Goal: Transaction & Acquisition: Purchase product/service

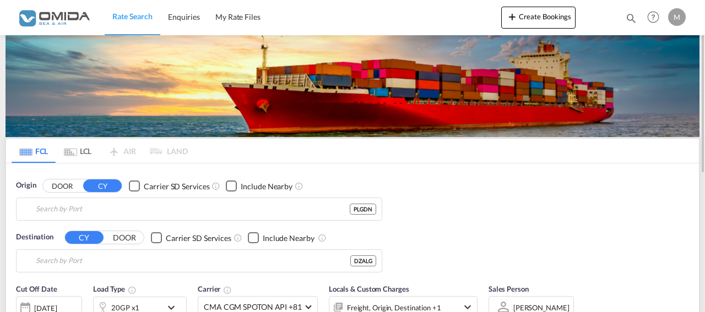
type input "Gdansk, PLGDN"
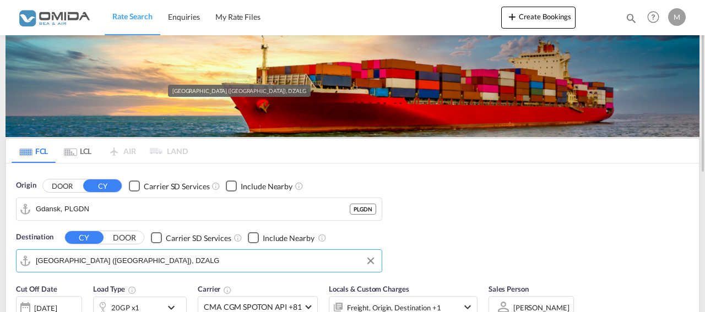
drag, startPoint x: 113, startPoint y: 259, endPoint x: 181, endPoint y: 257, distance: 67.8
click at [181, 257] on input "[GEOGRAPHIC_DATA] ([GEOGRAPHIC_DATA]), DZALG" at bounding box center [206, 261] width 340 height 17
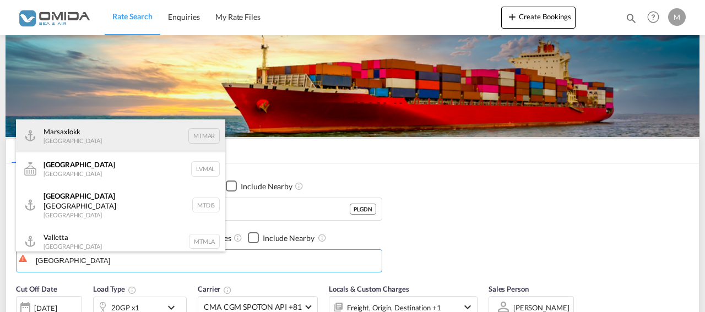
click at [133, 135] on div "Marsaxlokk [GEOGRAPHIC_DATA] [GEOGRAPHIC_DATA]" at bounding box center [120, 136] width 209 height 33
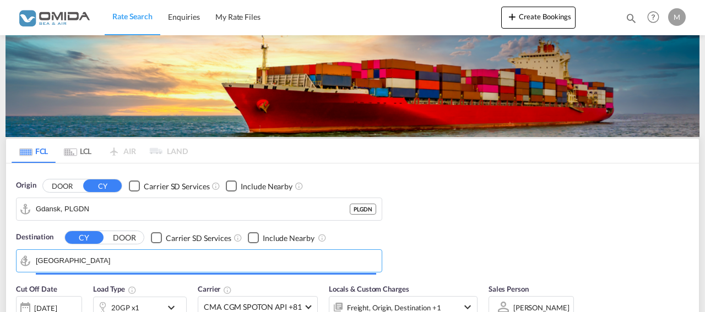
type input "Marsaxlokk, MTMAR"
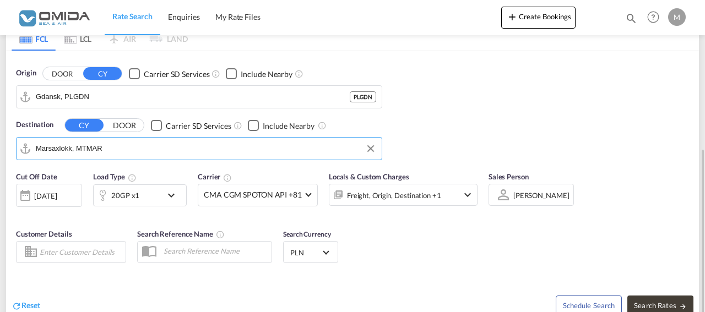
scroll to position [169, 0]
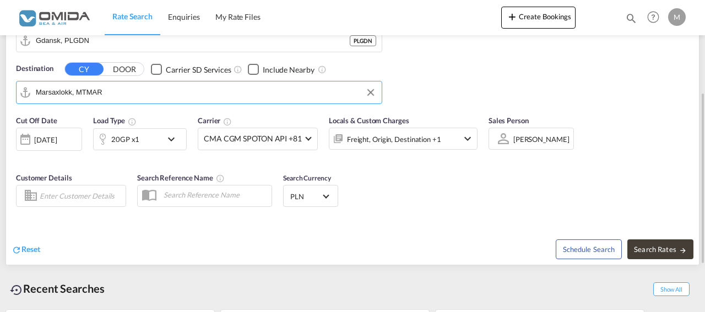
click at [174, 137] on md-icon "icon-chevron-down" at bounding box center [174, 139] width 19 height 13
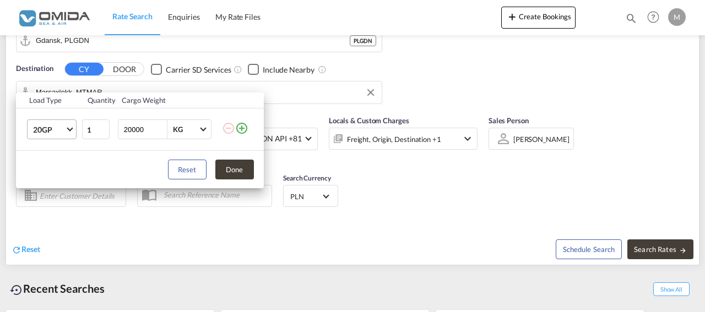
click at [71, 128] on span "Choose: \a20GP" at bounding box center [70, 129] width 6 height 6
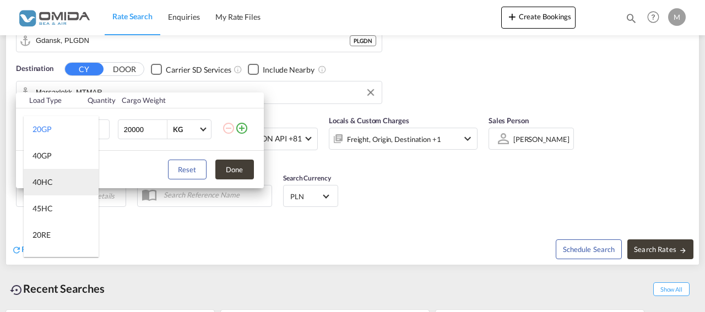
click at [47, 177] on div "40HC" at bounding box center [42, 182] width 20 height 11
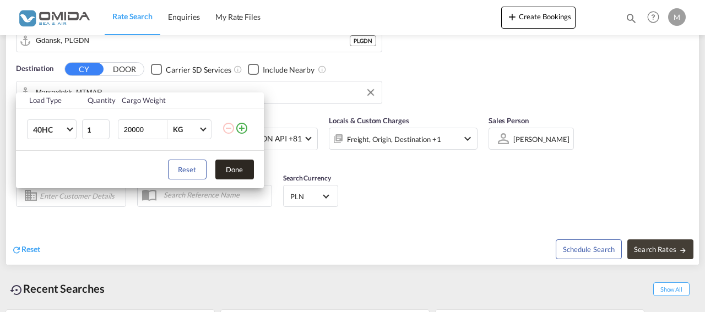
click at [233, 165] on button "Done" at bounding box center [234, 170] width 39 height 20
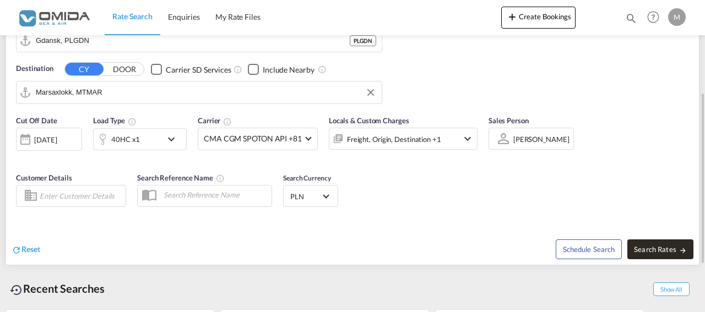
click at [674, 249] on span "Search Rates" at bounding box center [660, 249] width 53 height 9
type input "PLGDN to MTMAR / [DATE]"
